Goal: Navigation & Orientation: Understand site structure

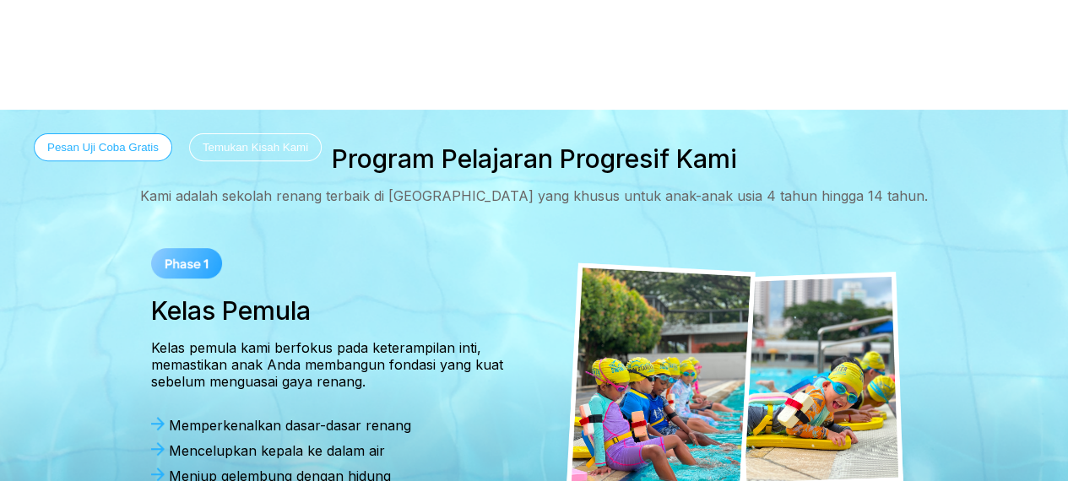
scroll to position [291, 0]
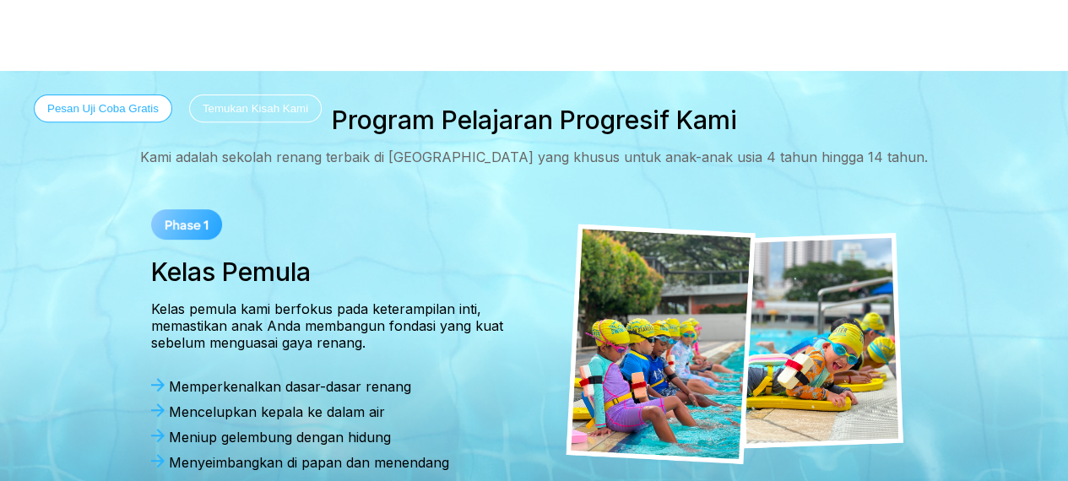
click at [250, 104] on button "Temukan Kisah Kami" at bounding box center [255, 109] width 133 height 28
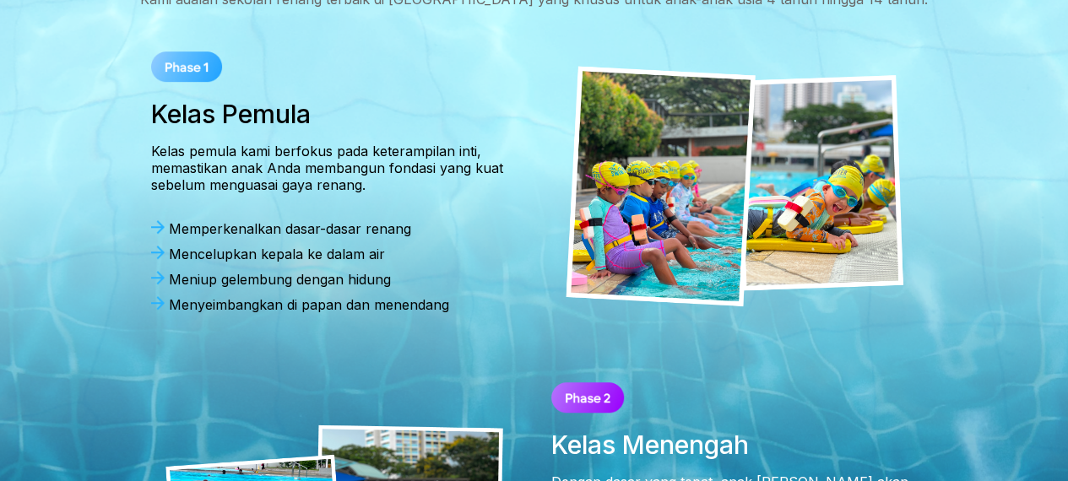
scroll to position [459, 0]
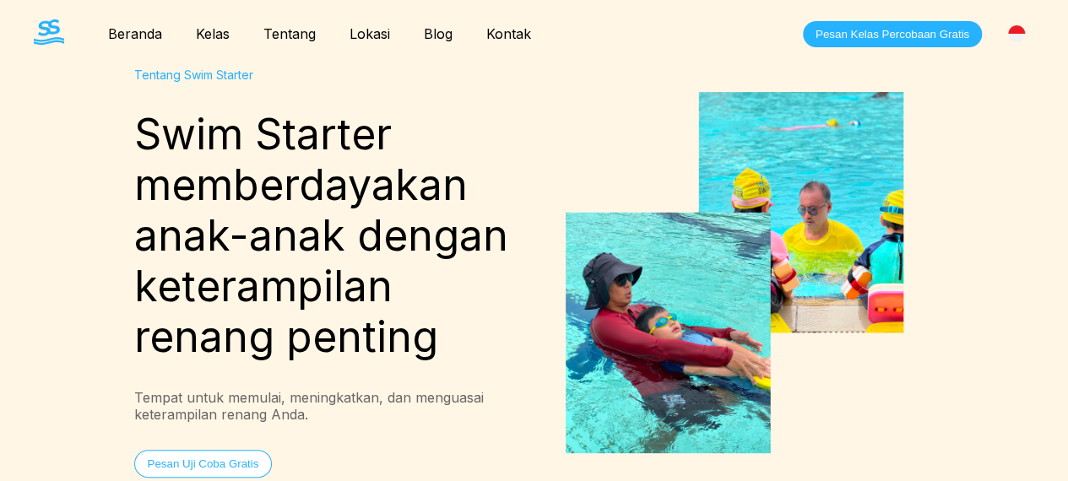
click at [141, 32] on link "Beranda" at bounding box center [135, 33] width 88 height 17
